Goal: Navigation & Orientation: Find specific page/section

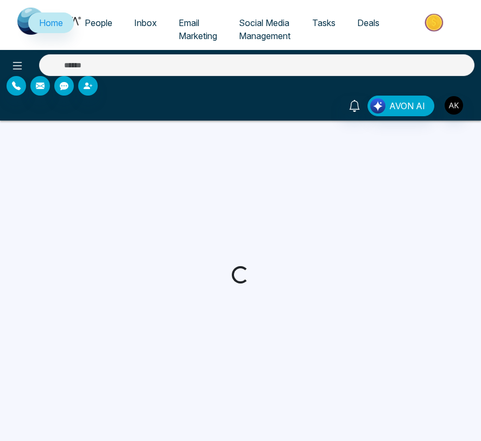
select select "*"
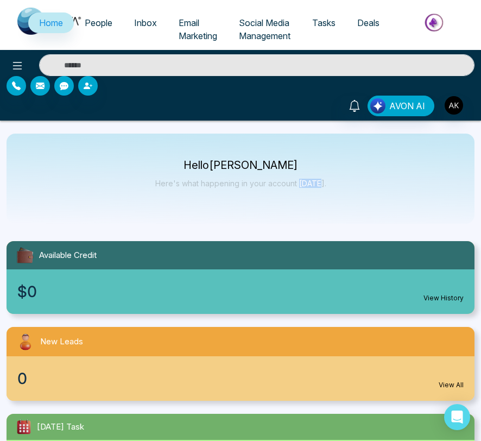
click at [190, 34] on span "Email Marketing" at bounding box center [198, 29] width 39 height 24
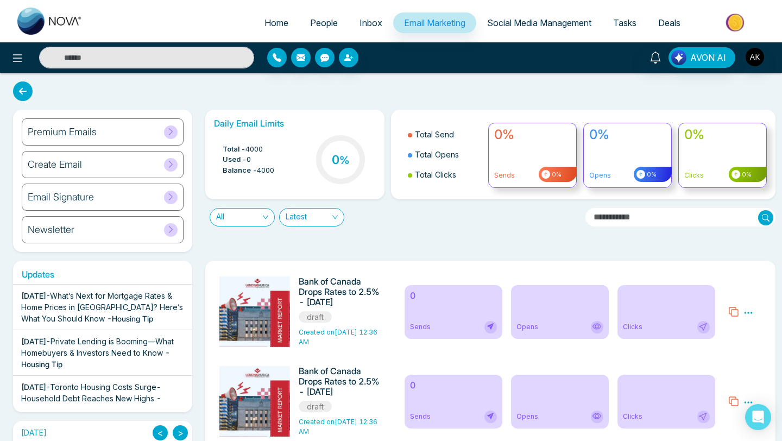
click at [481, 18] on span "Social Media Management" at bounding box center [539, 22] width 104 height 11
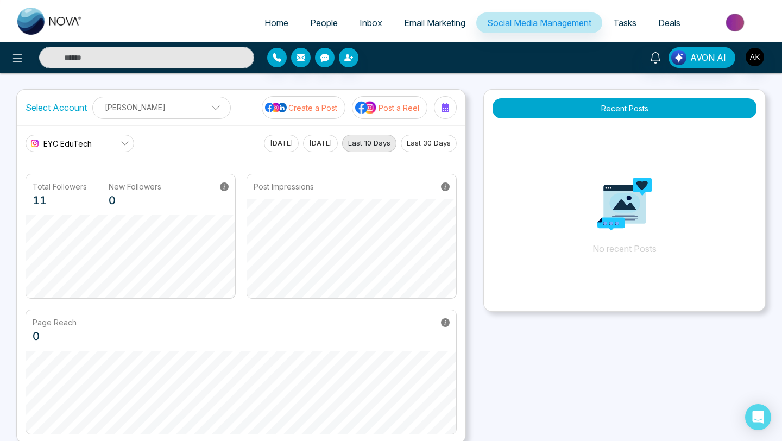
click at [481, 56] on img "button" at bounding box center [755, 57] width 18 height 18
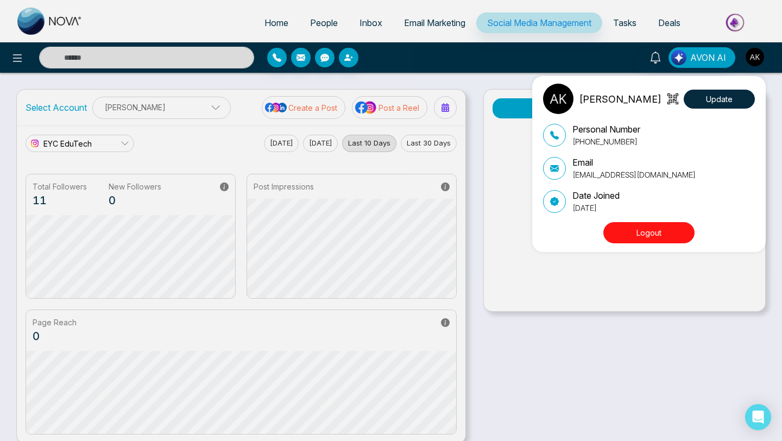
click at [481, 236] on button "Logout" at bounding box center [648, 232] width 91 height 21
